Goal: Transaction & Acquisition: Purchase product/service

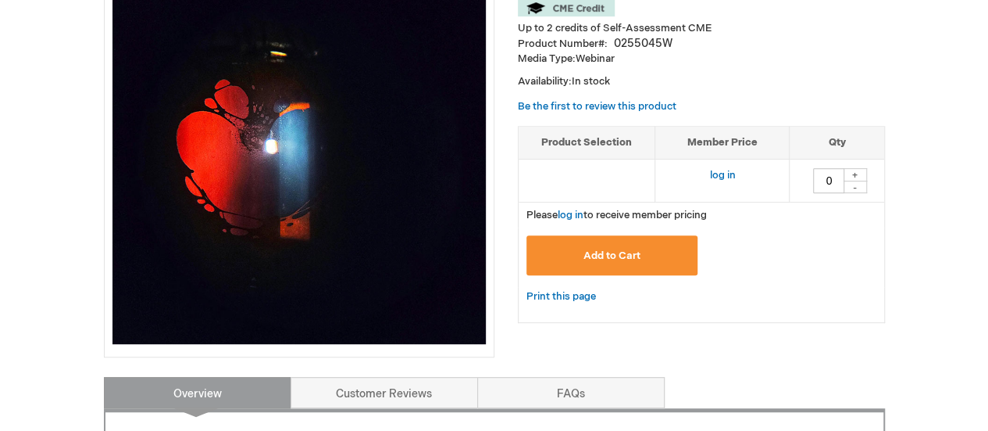
scroll to position [269, 0]
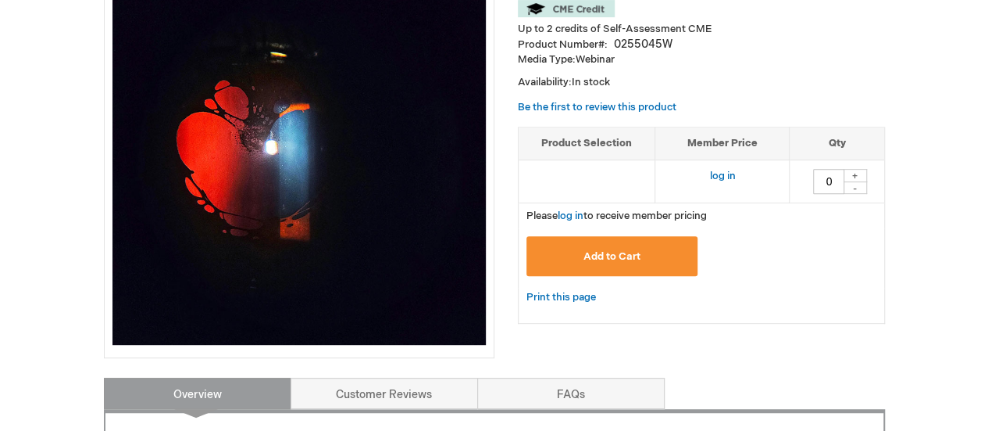
click at [592, 252] on span "Add to Cart" at bounding box center [612, 256] width 57 height 13
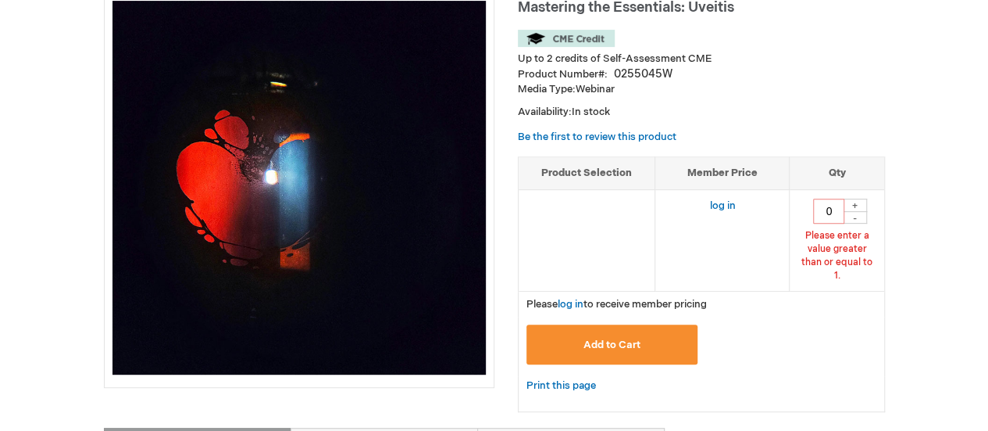
scroll to position [220, 0]
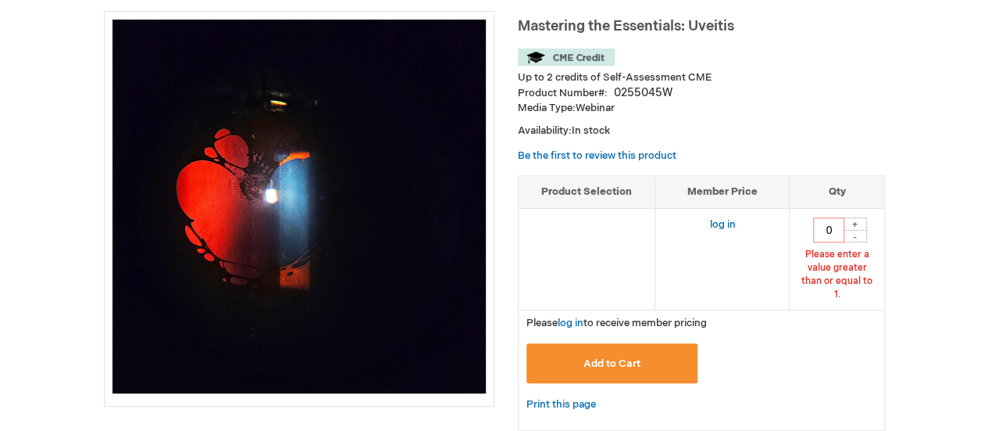
click at [855, 221] on div "+" at bounding box center [855, 223] width 23 height 13
type input "1"
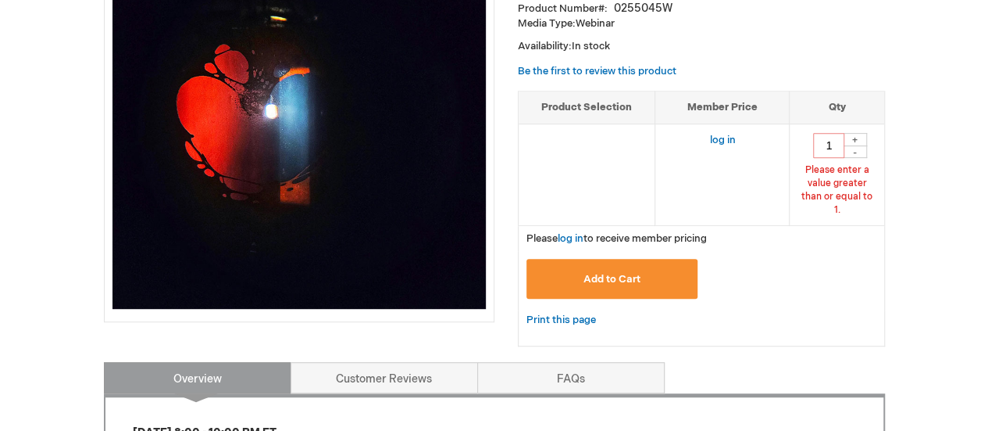
scroll to position [306, 0]
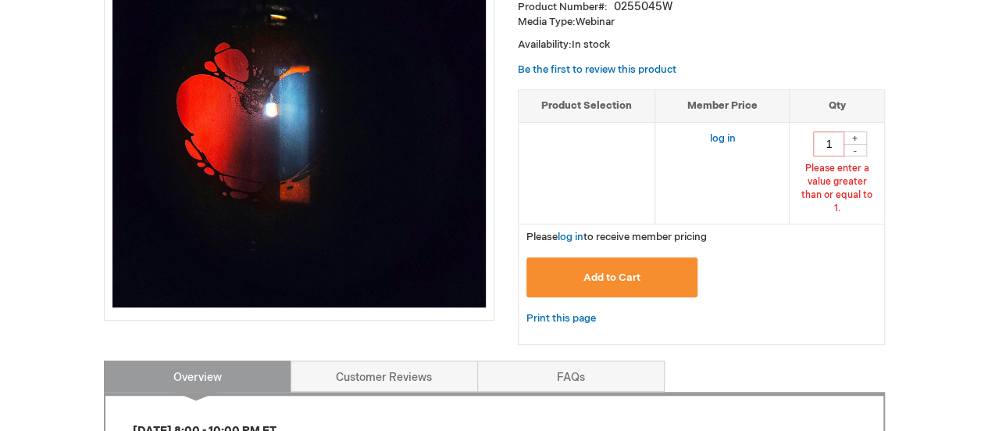
click at [614, 270] on button "Add to Cart" at bounding box center [613, 277] width 172 height 40
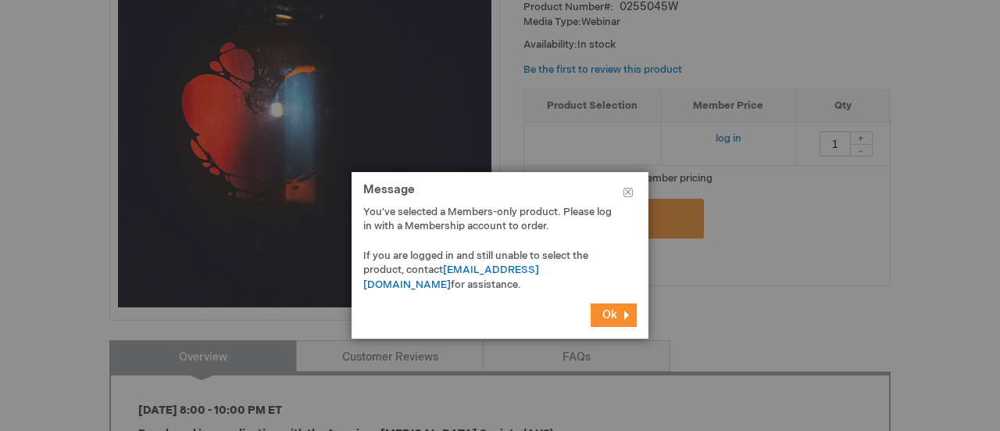
click at [608, 318] on span "Ok" at bounding box center [609, 314] width 15 height 13
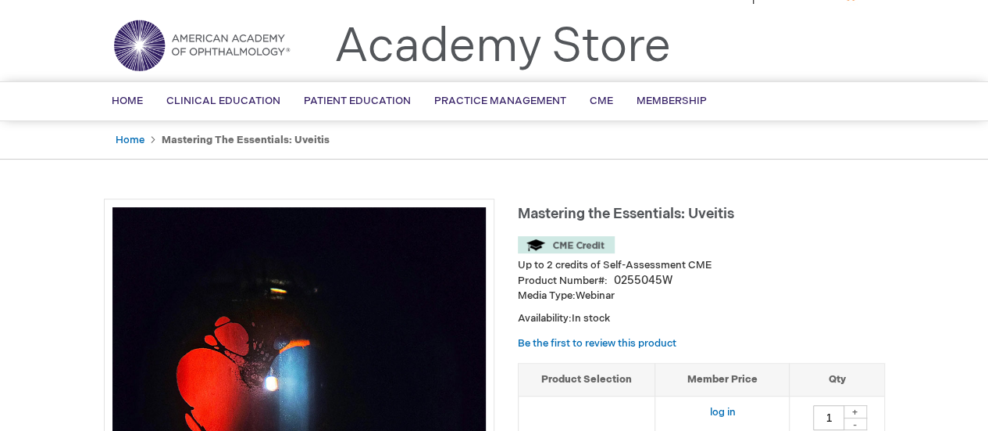
scroll to position [0, 0]
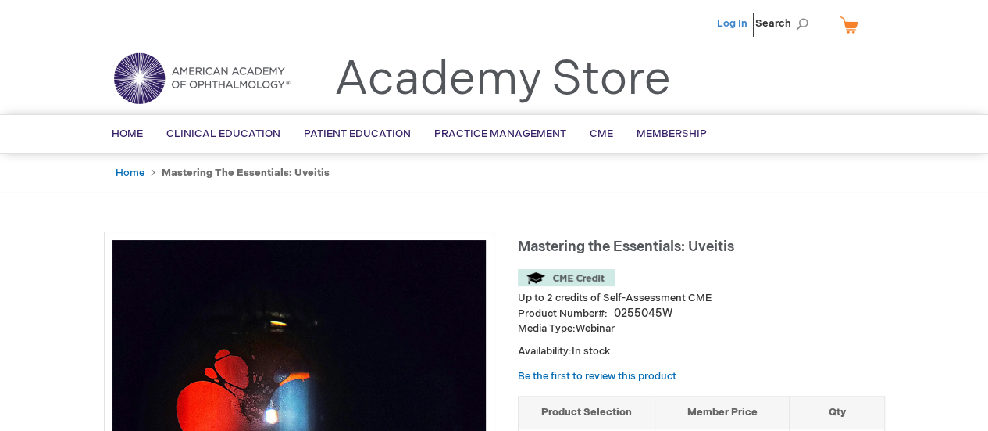
click at [735, 21] on link "Log In" at bounding box center [732, 23] width 30 height 13
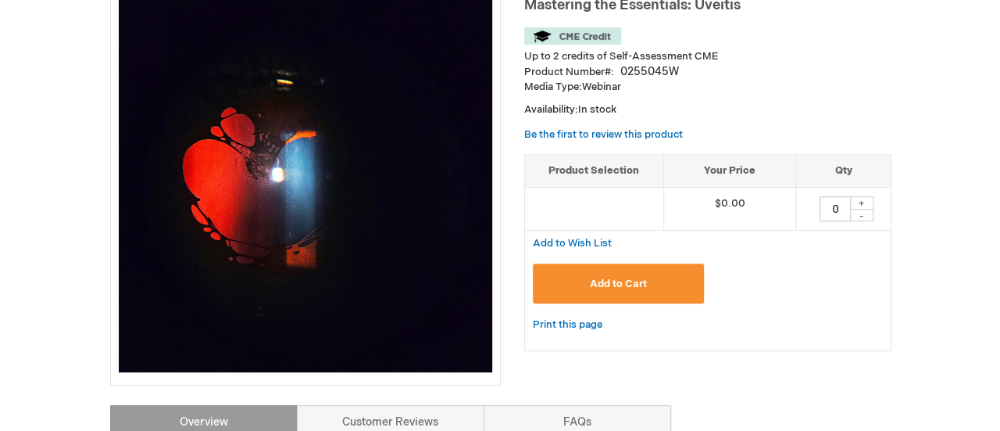
scroll to position [252, 0]
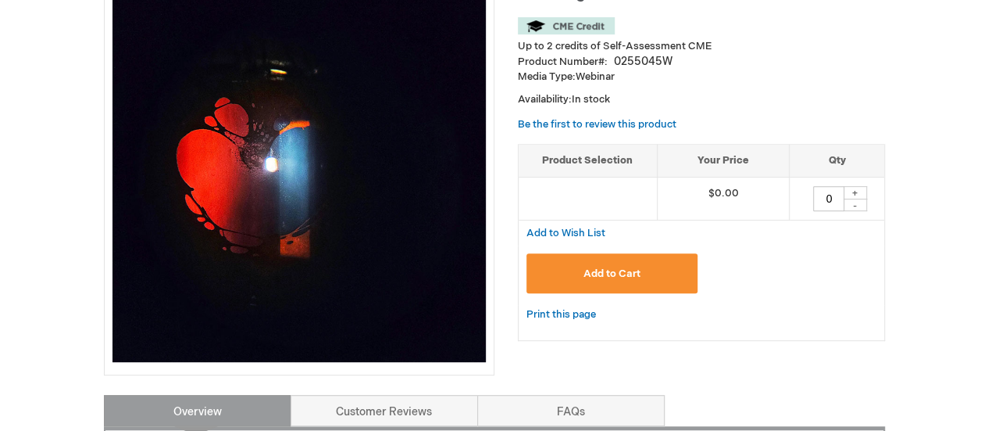
click at [852, 191] on div "+" at bounding box center [855, 192] width 23 height 13
type input "1"
click at [628, 261] on button "Add to Cart" at bounding box center [613, 273] width 172 height 40
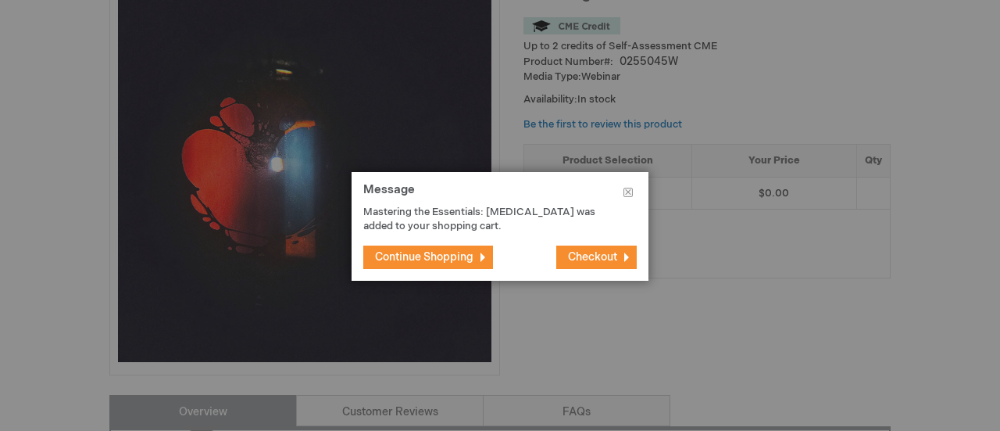
click at [577, 257] on span "Checkout" at bounding box center [592, 256] width 49 height 13
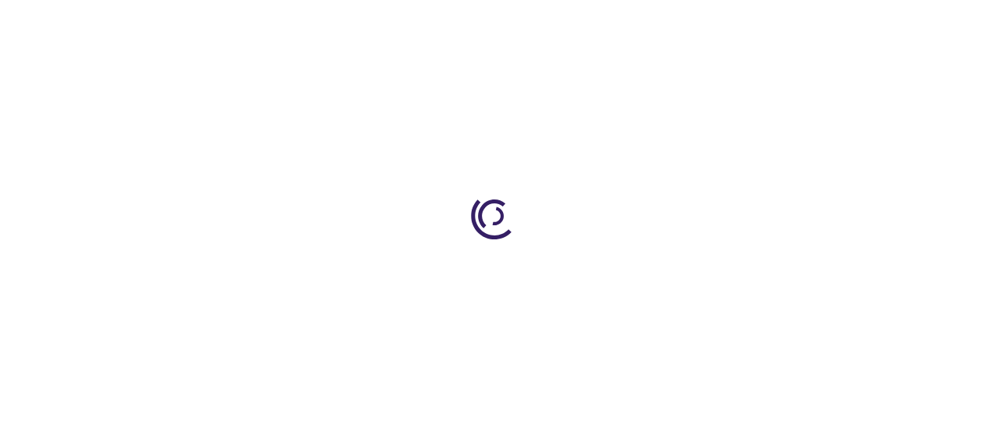
scroll to position [51, 0]
select select "US"
select select "33"
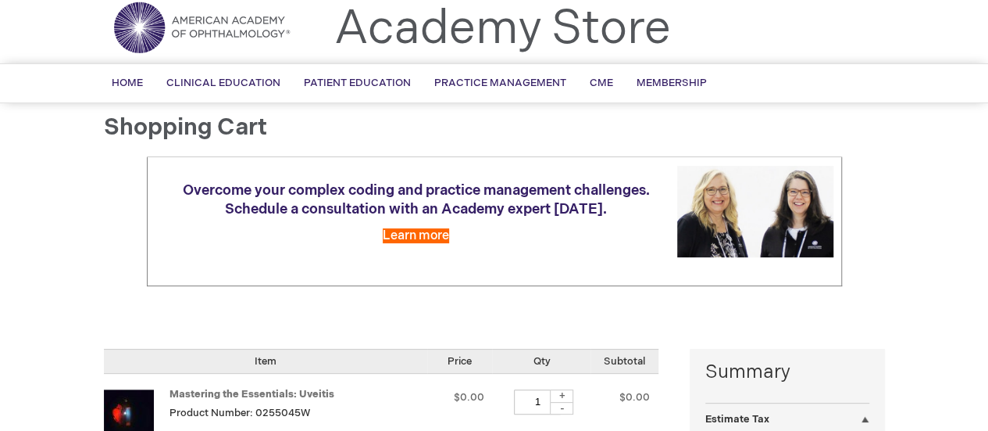
click at [0, 380] on div at bounding box center [0, 380] width 0 height 0
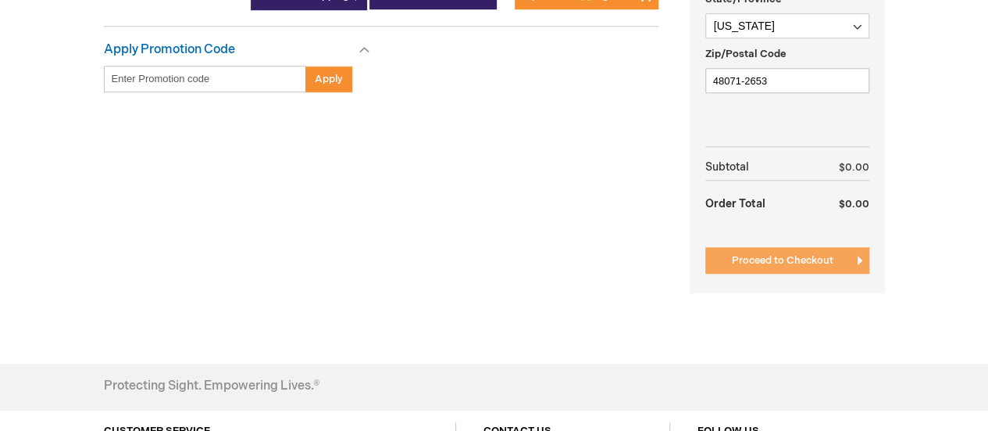
scroll to position [584, 0]
click at [763, 256] on span "Proceed to Checkout" at bounding box center [783, 259] width 102 height 13
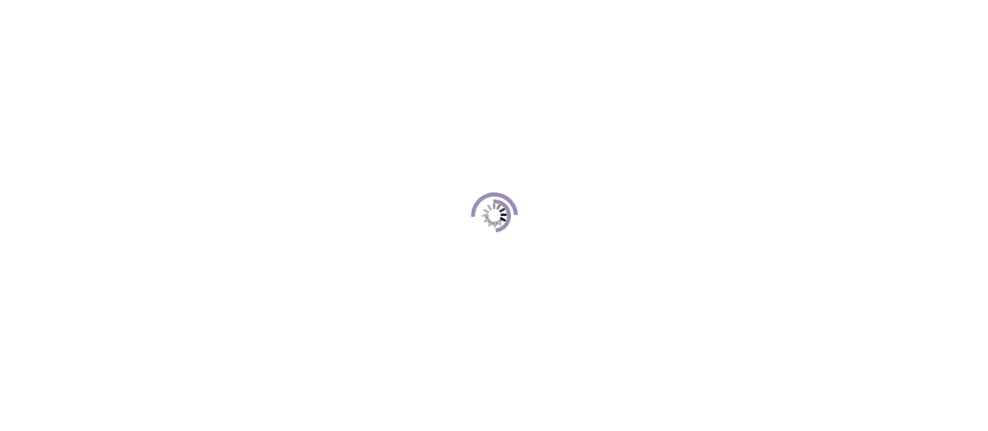
scroll to position [213, 0]
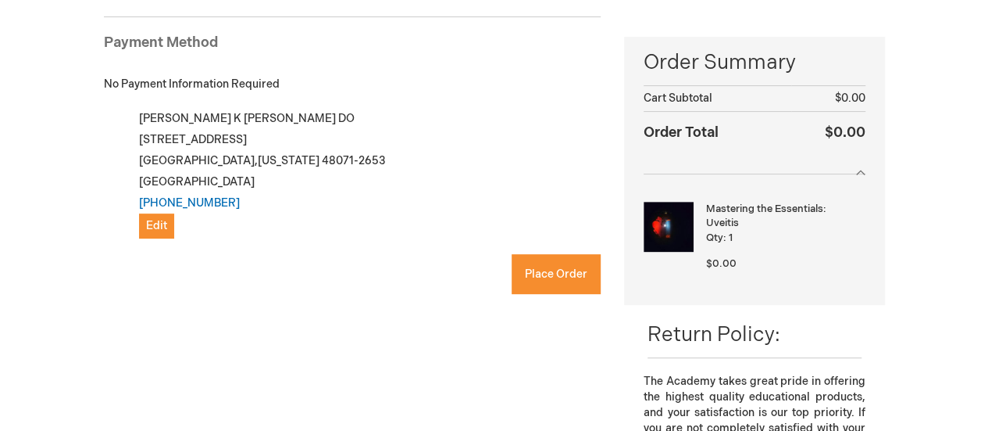
checkbox input "true"
click at [532, 270] on span "Place Order" at bounding box center [556, 273] width 63 height 13
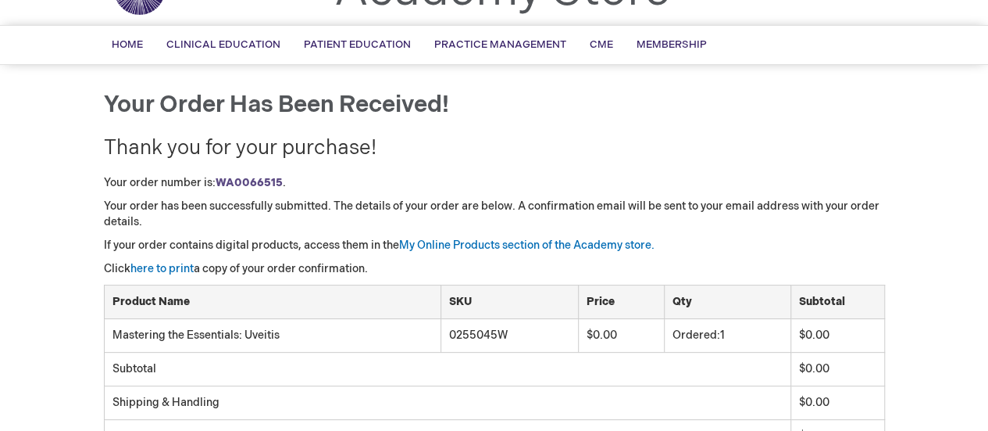
scroll to position [88, 0]
